Goal: Task Accomplishment & Management: Use online tool/utility

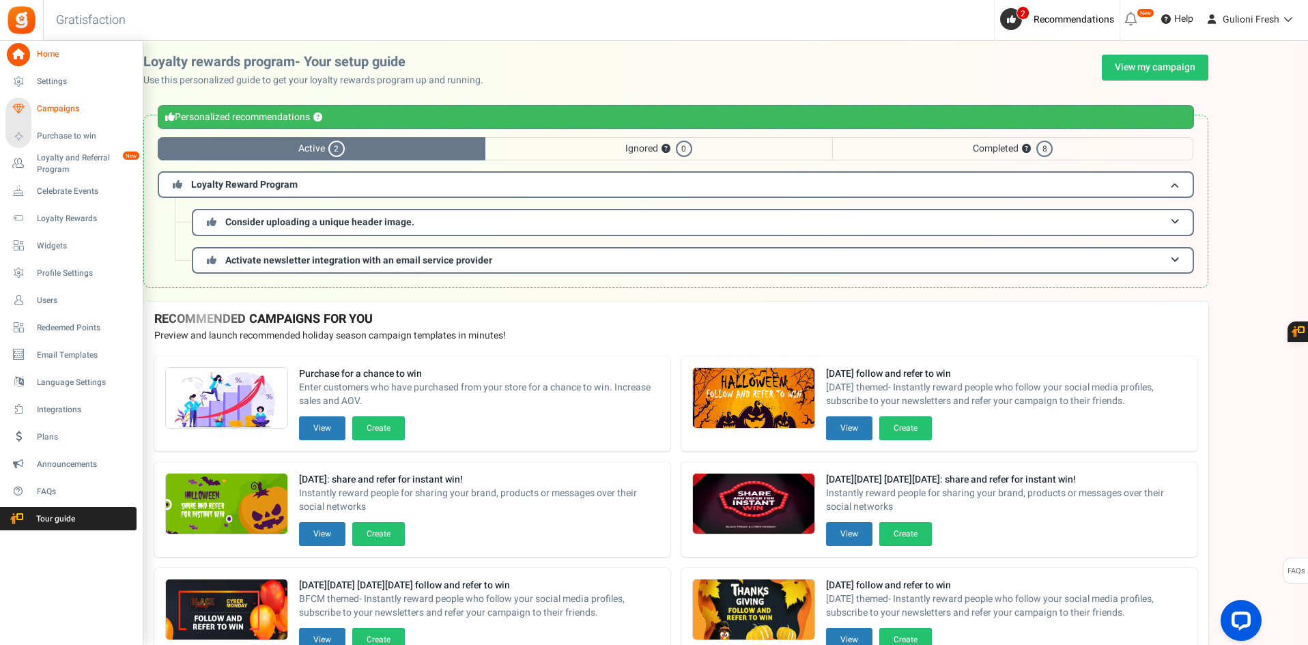
click at [61, 104] on span "Campaigns" at bounding box center [85, 109] width 96 height 12
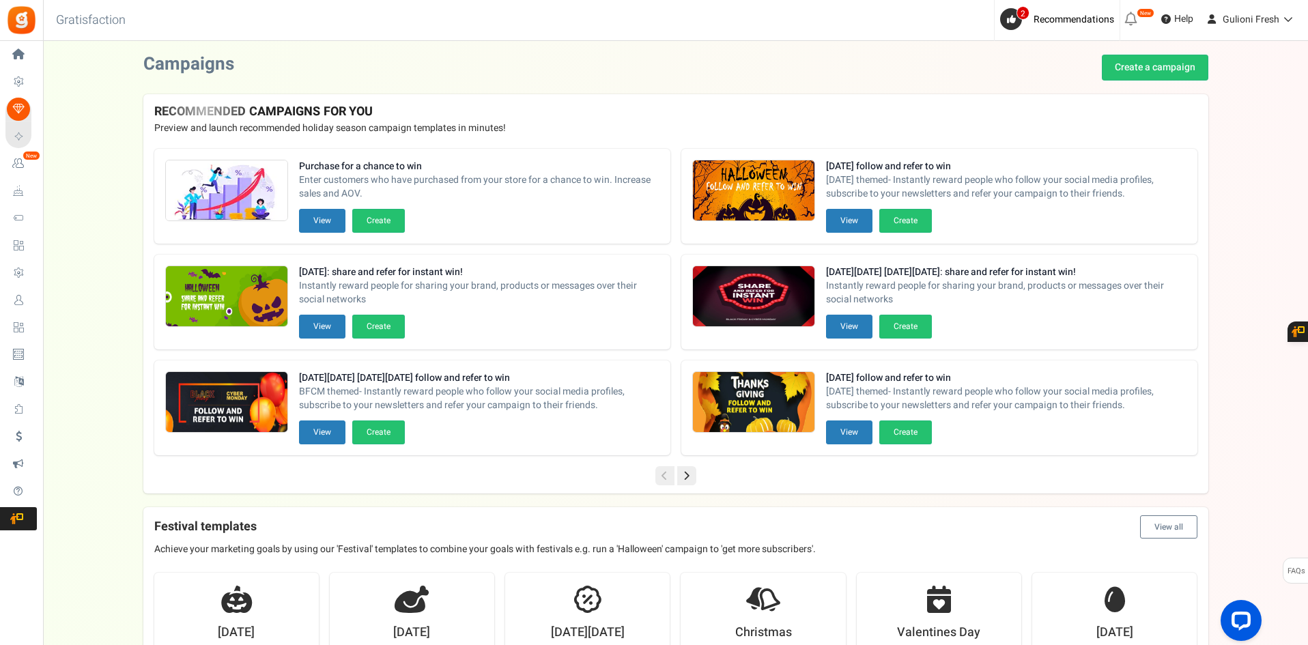
drag, startPoint x: 1306, startPoint y: 137, endPoint x: 1289, endPoint y: 264, distance: 128.8
drag, startPoint x: 1307, startPoint y: 209, endPoint x: 1310, endPoint y: 326, distance: 116.8
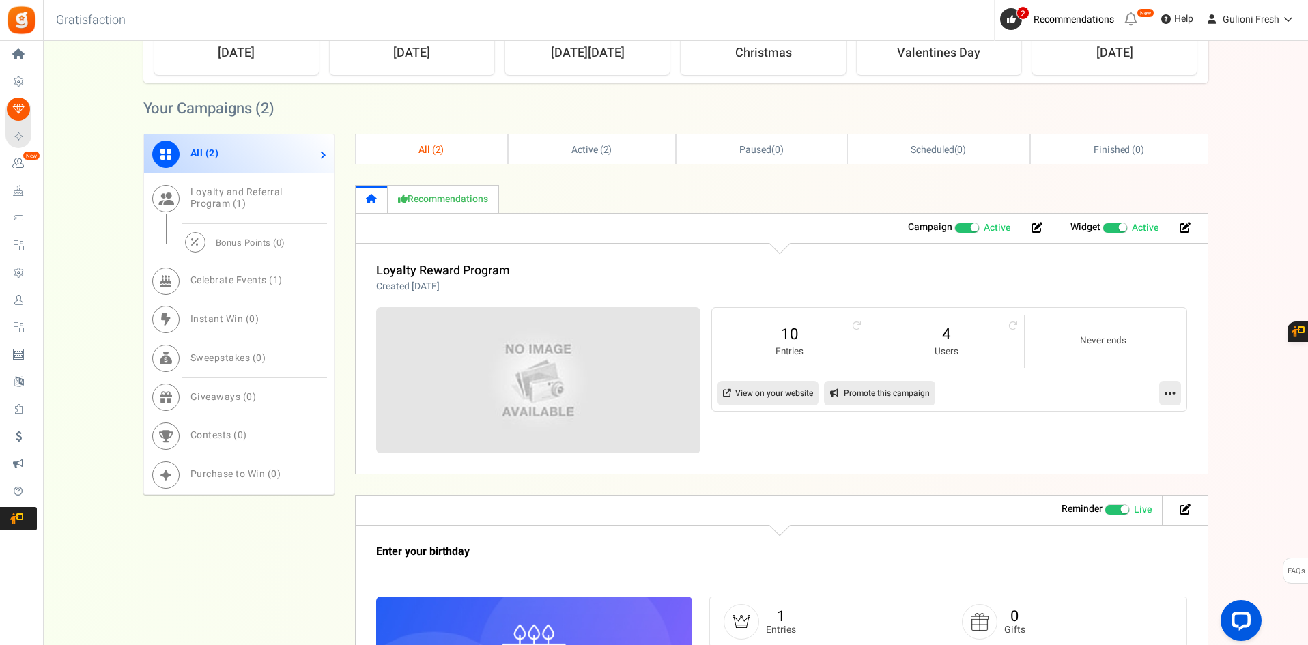
scroll to position [628, 0]
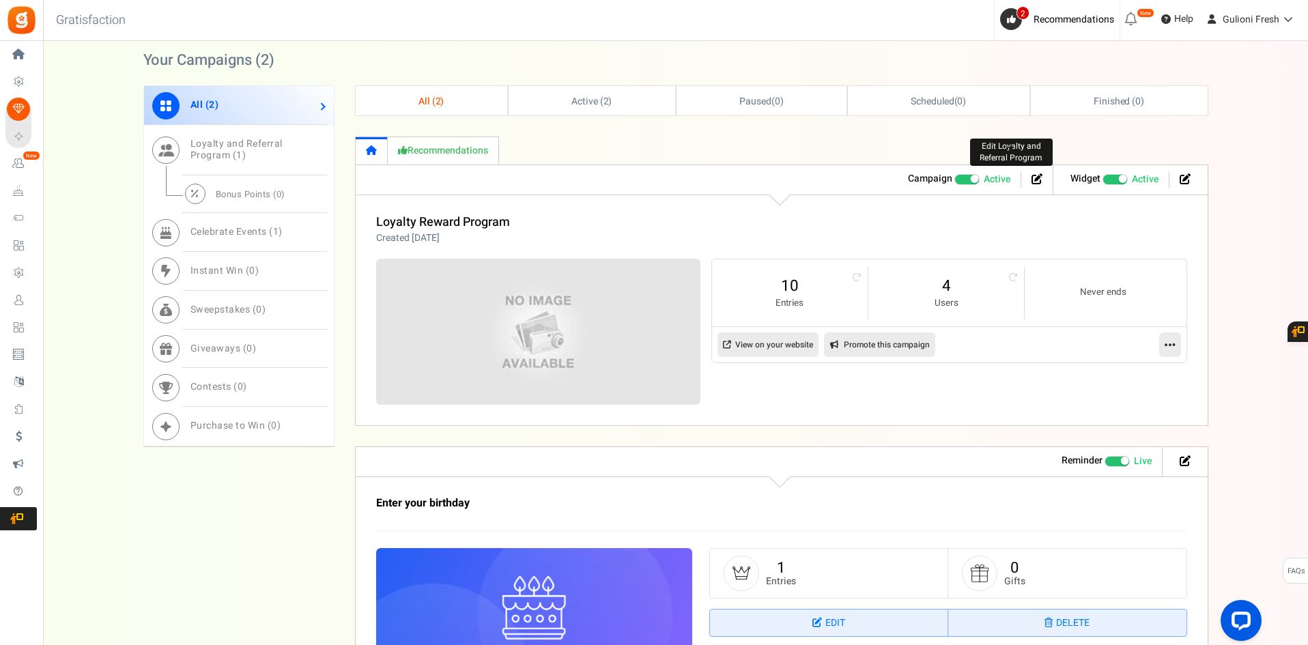
click at [1032, 182] on icon at bounding box center [1037, 178] width 11 height 11
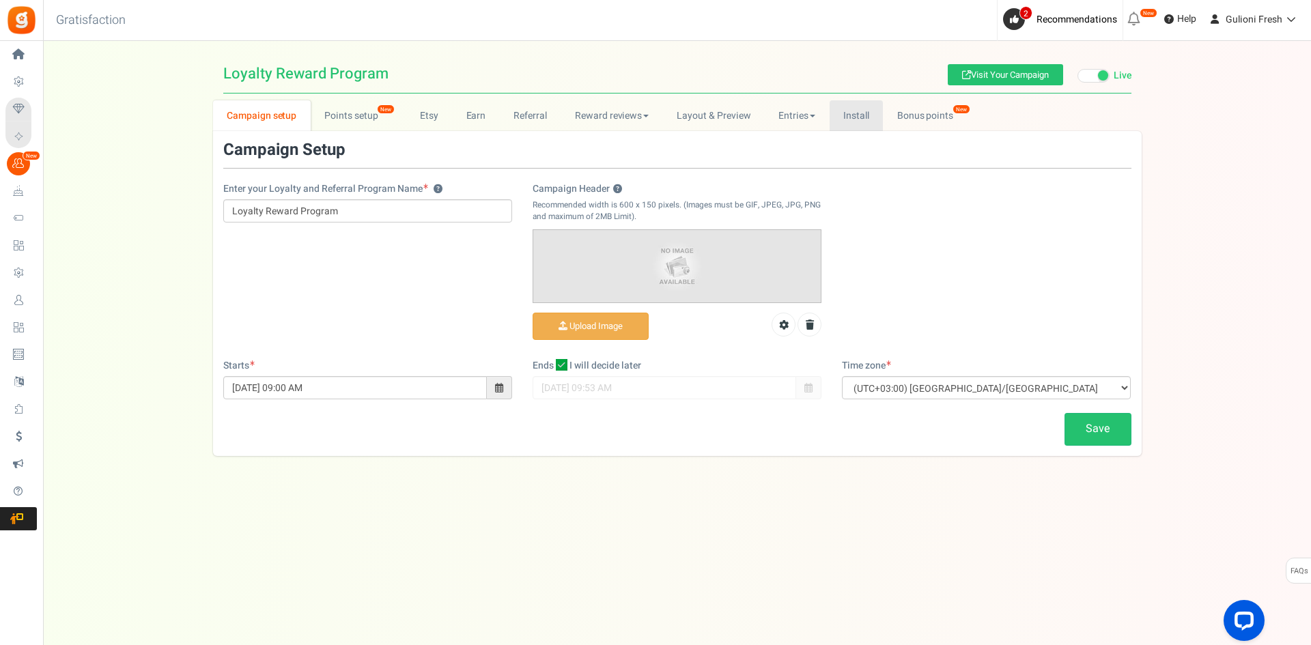
click at [860, 110] on link "Install" at bounding box center [857, 115] width 54 height 31
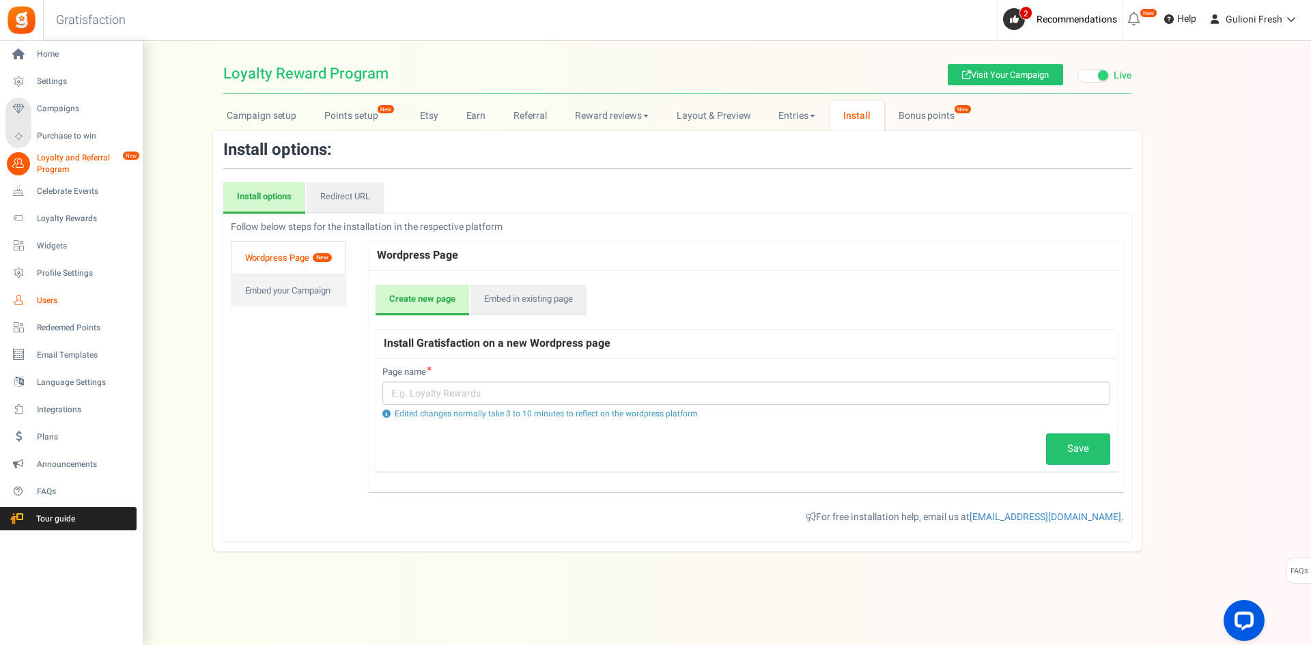
click at [44, 305] on span "Users" at bounding box center [85, 301] width 96 height 12
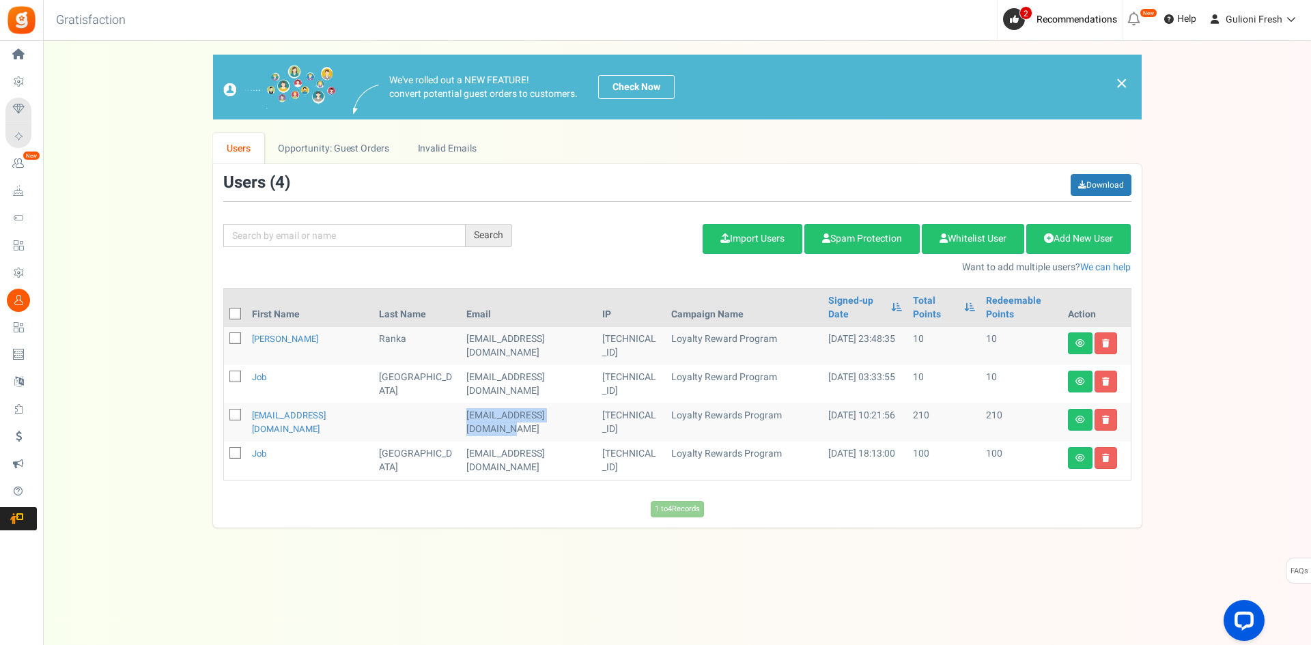
drag, startPoint x: 436, startPoint y: 418, endPoint x: 451, endPoint y: 427, distance: 17.5
click at [461, 427] on td "[EMAIL_ADDRESS][DOMAIN_NAME]" at bounding box center [529, 423] width 136 height 38
copy td "[EMAIL_ADDRESS][DOMAIN_NAME]"
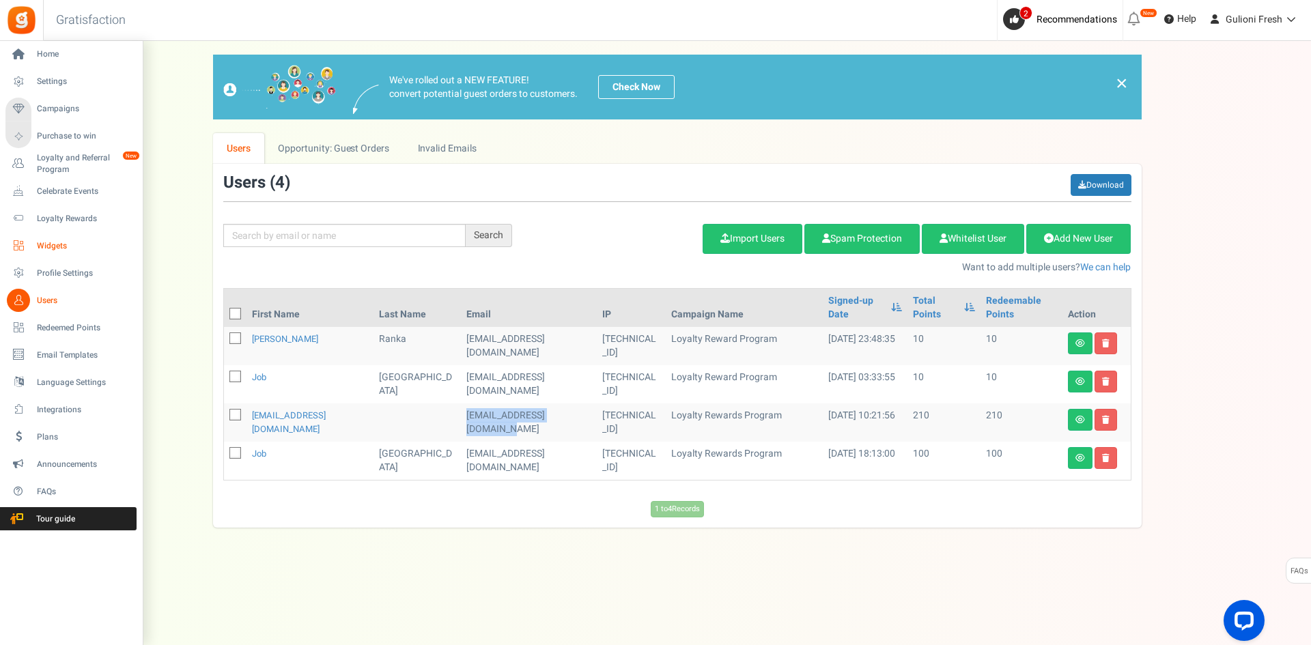
click at [69, 248] on span "Widgets" at bounding box center [85, 246] width 96 height 12
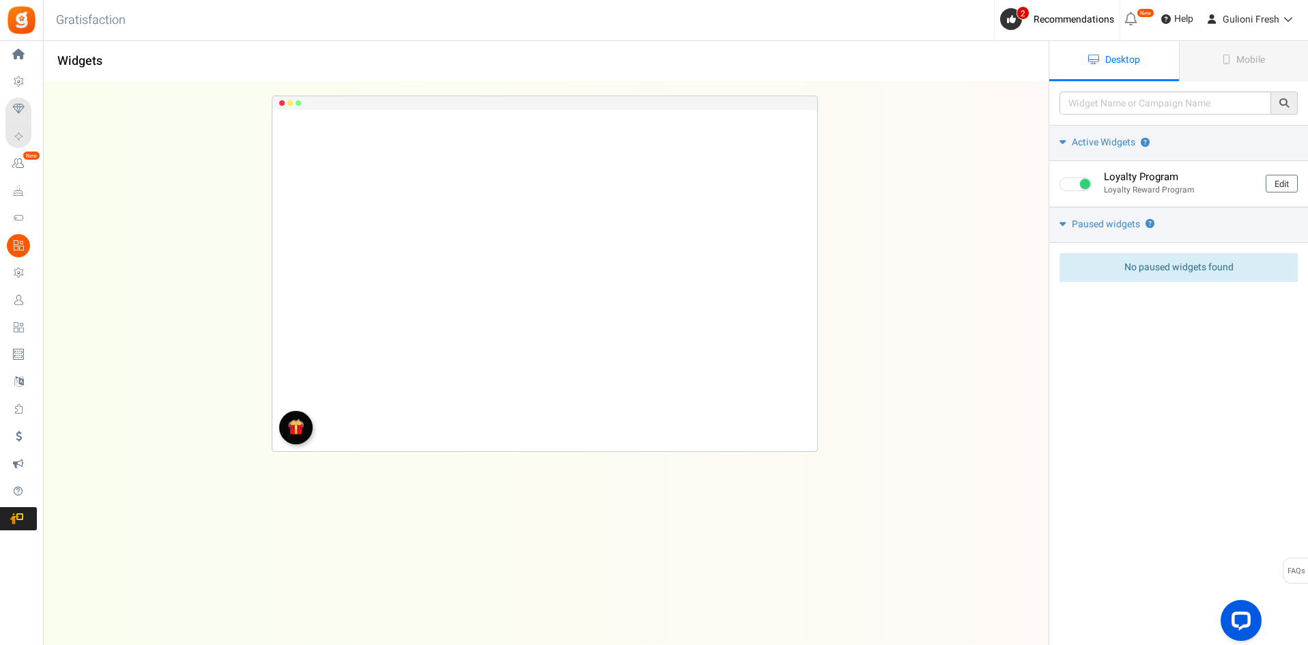
click at [996, 164] on div "Loyalty Program Loading.. × To configure LightBox layout please Click here" at bounding box center [544, 336] width 1049 height 509
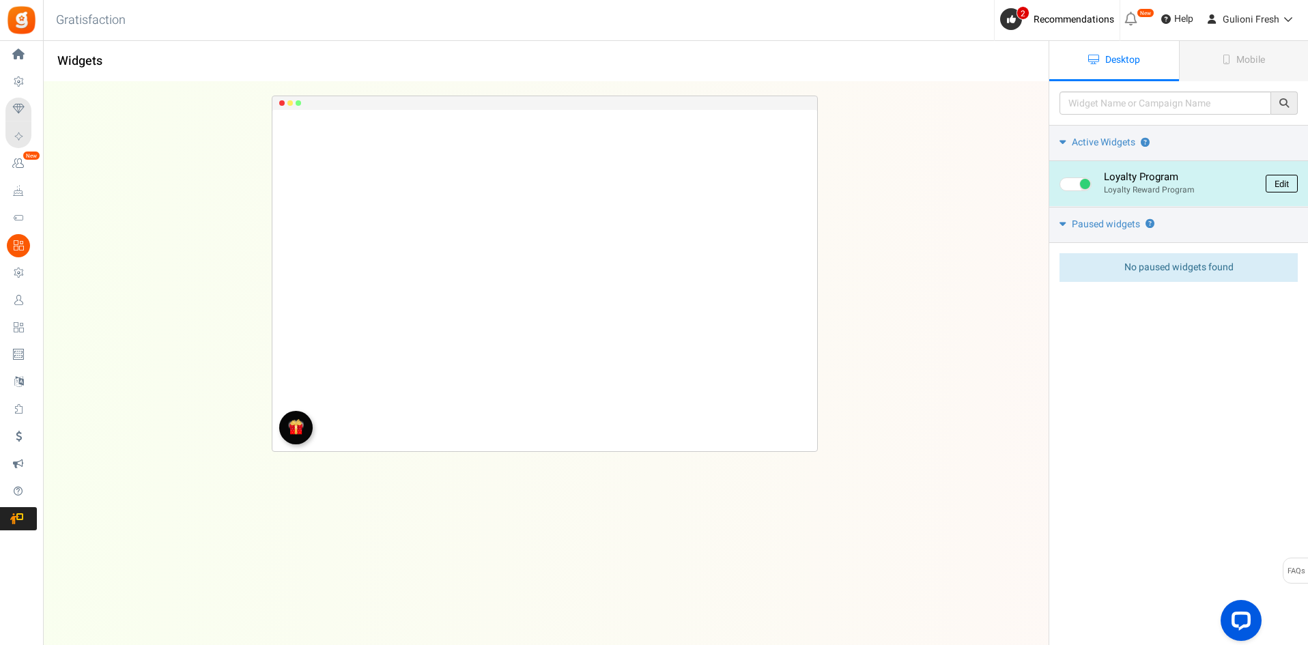
click at [1289, 184] on link "Edit" at bounding box center [1282, 184] width 32 height 18
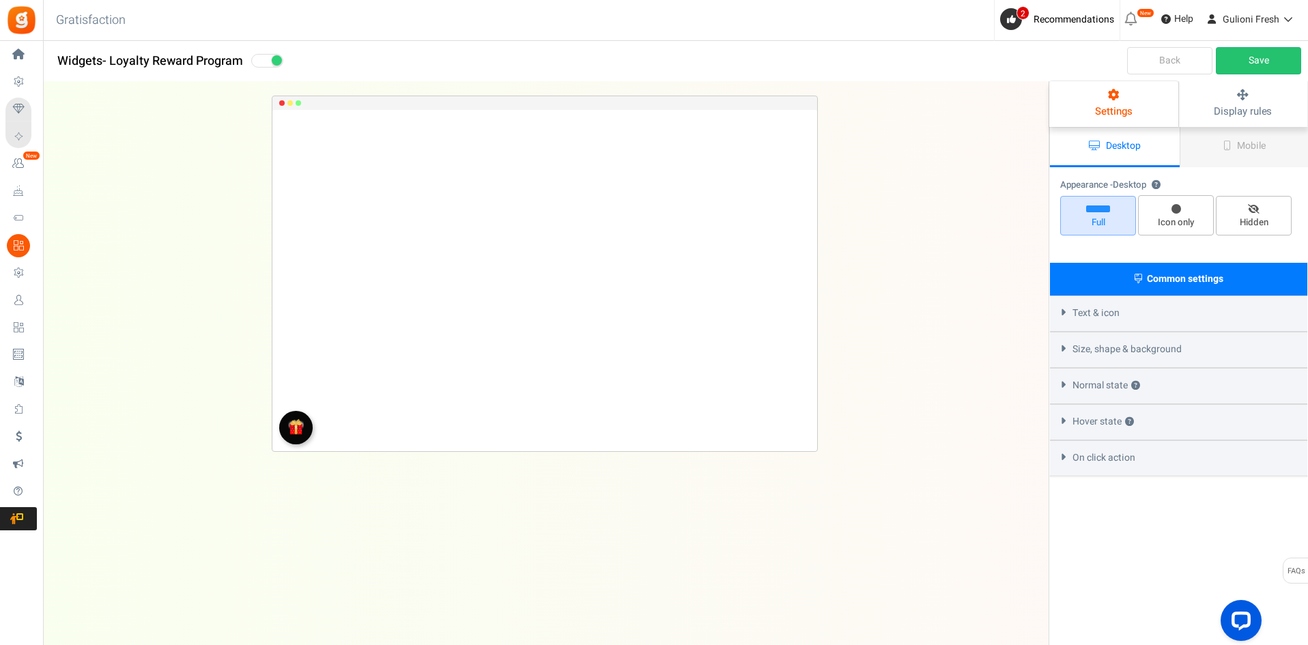
select select "left-bottom-bar"
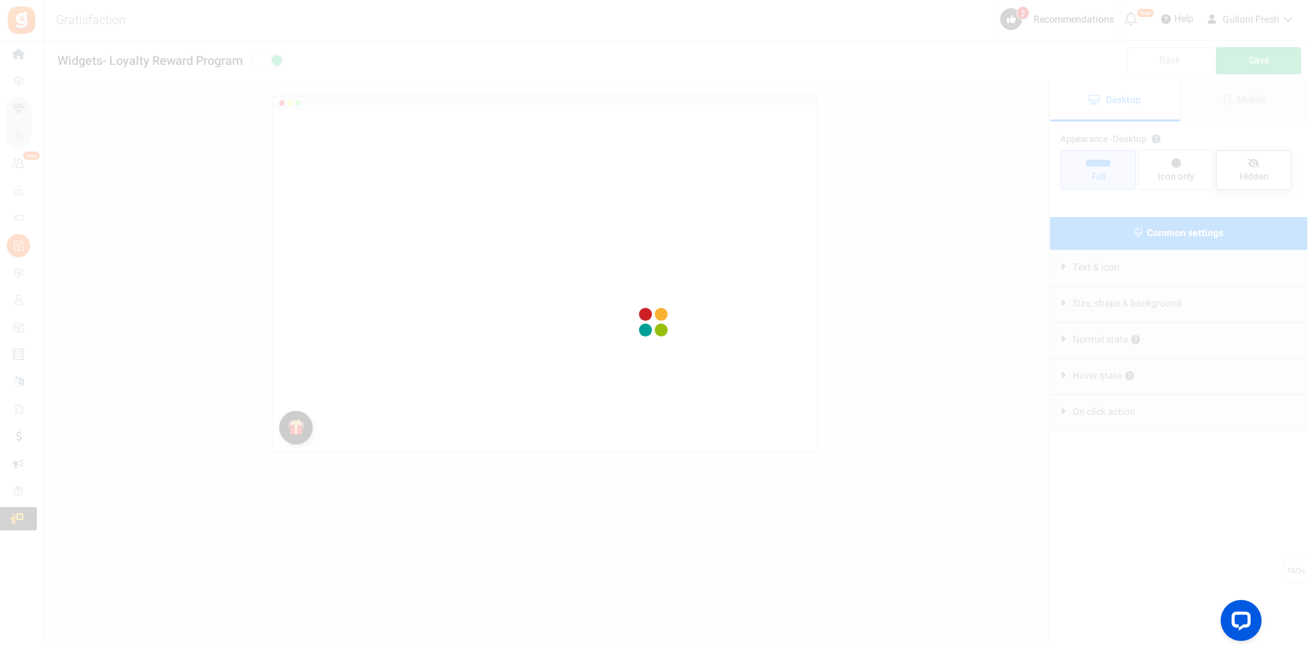
radio input "true"
